Goal: Find specific page/section: Find specific page/section

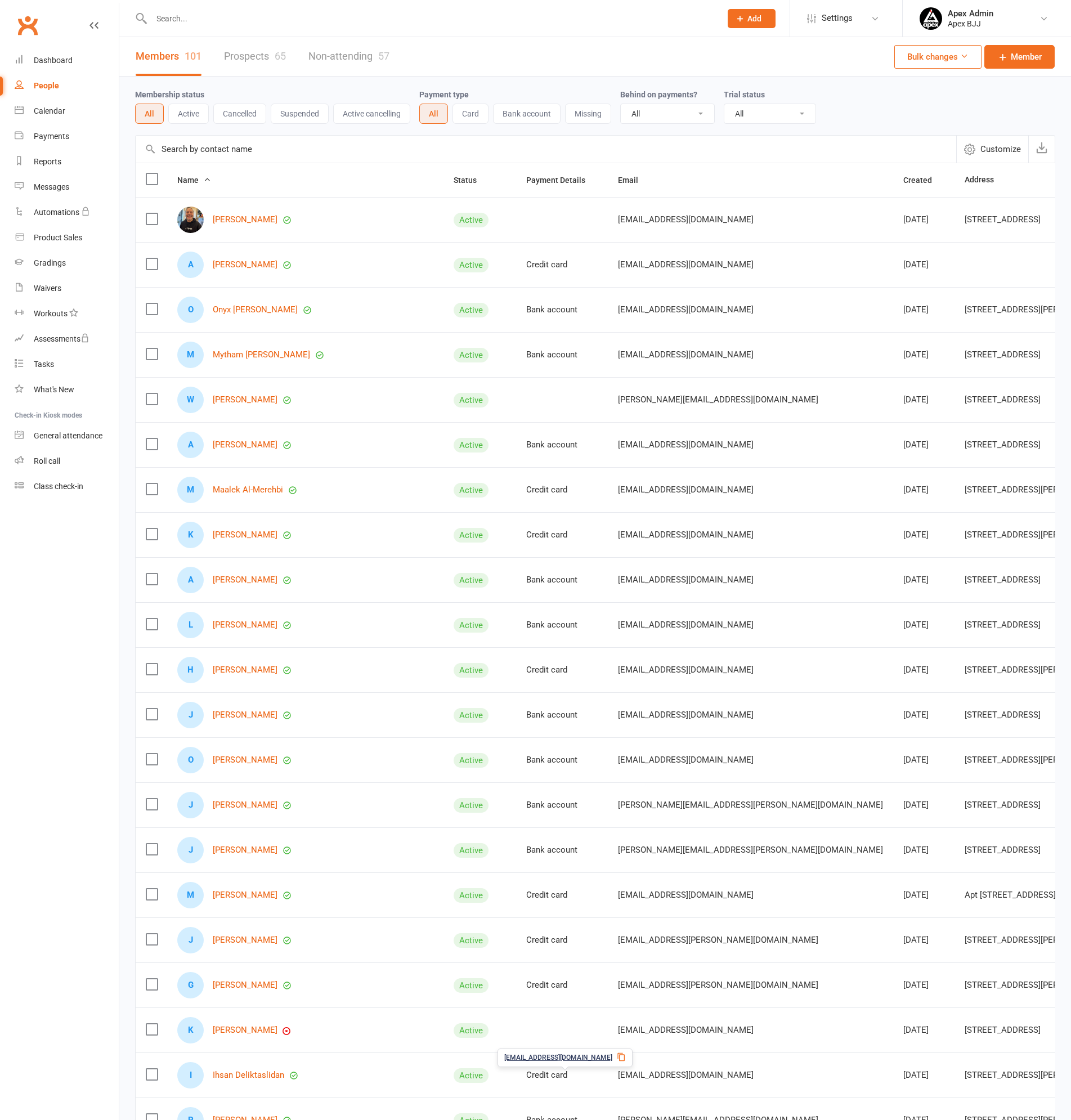
select select "100"
click at [35, 81] on div "People" at bounding box center [46, 85] width 25 height 9
drag, startPoint x: 52, startPoint y: 54, endPoint x: 97, endPoint y: 107, distance: 69.5
click at [53, 54] on link "Dashboard" at bounding box center [67, 60] width 104 height 25
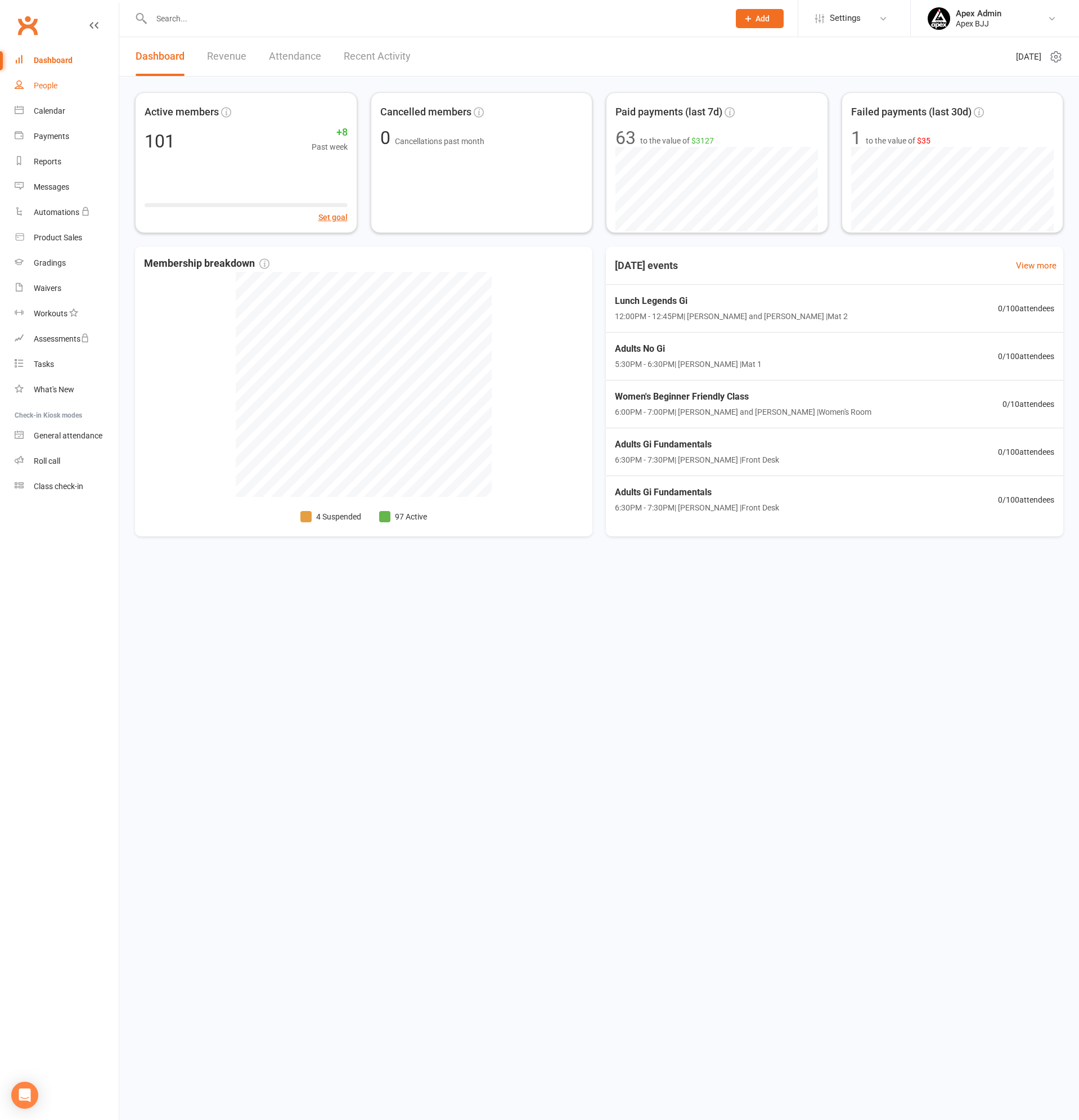
click at [51, 84] on div "People" at bounding box center [45, 85] width 24 height 9
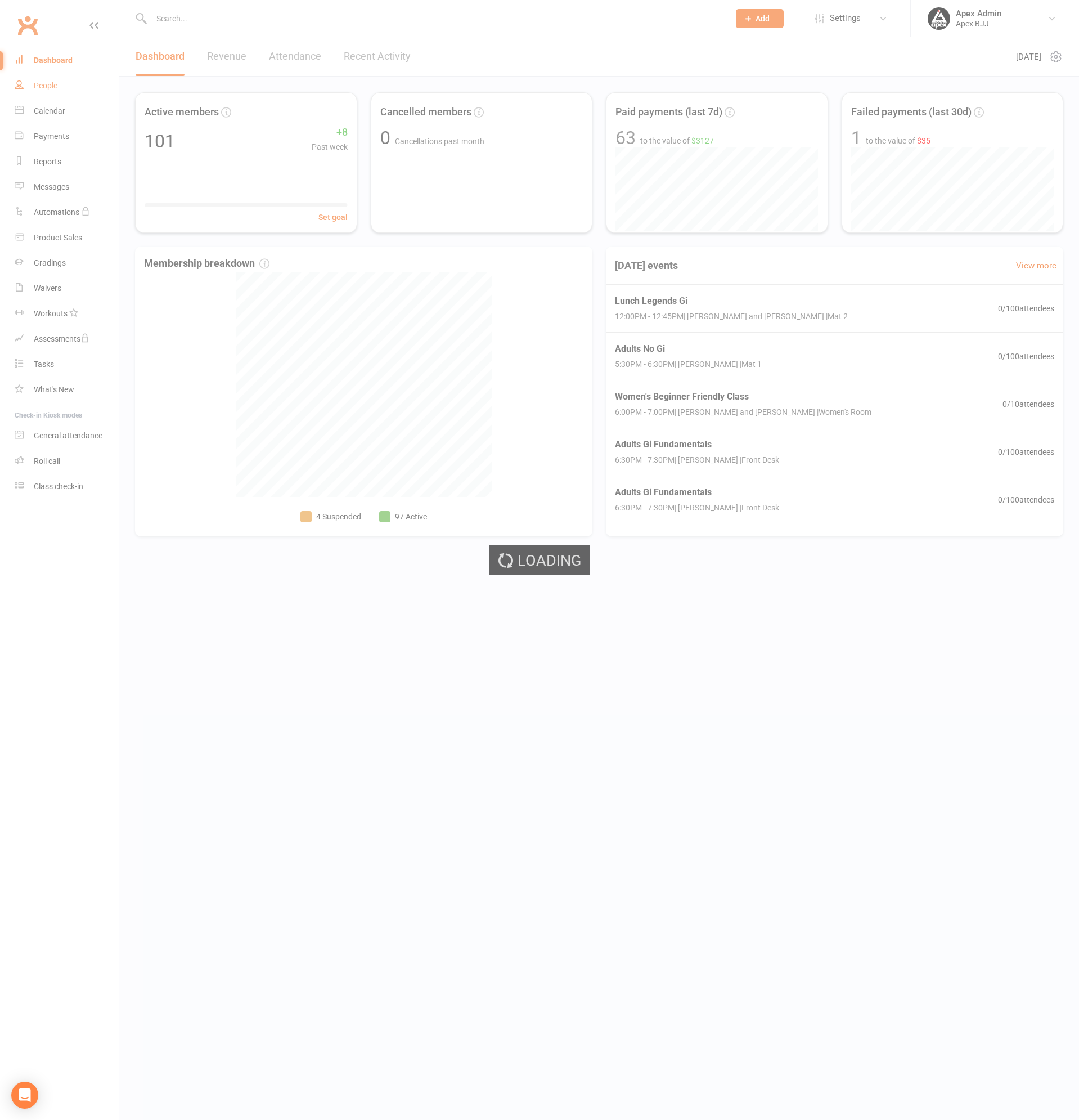
select select "100"
